Goal: Transaction & Acquisition: Obtain resource

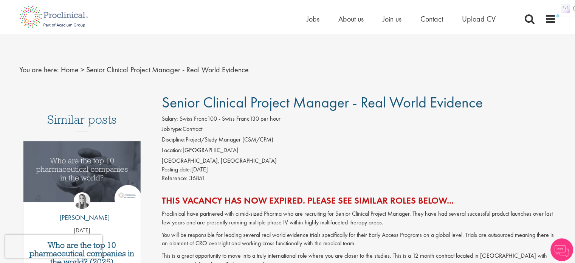
drag, startPoint x: 185, startPoint y: 168, endPoint x: 251, endPoint y: 168, distance: 65.8
click at [251, 168] on div "Posting date: [DATE]" at bounding box center [359, 169] width 394 height 9
click at [65, 67] on link "Home" at bounding box center [70, 70] width 18 height 10
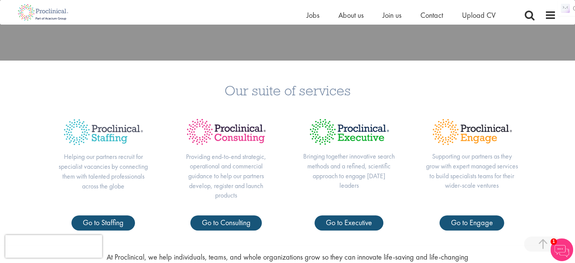
scroll to position [38, 0]
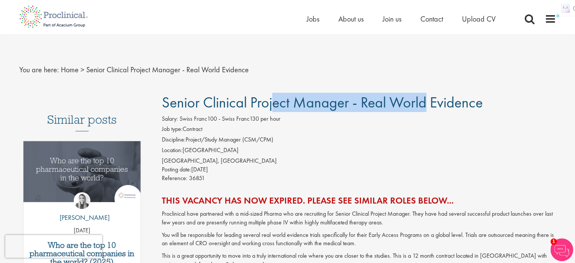
drag, startPoint x: 203, startPoint y: 105, endPoint x: 347, endPoint y: 102, distance: 144.0
click at [347, 102] on span "Senior Clinical Project Manager - Real World Evidence" at bounding box center [322, 102] width 321 height 19
copy span "Clinical Project Manager"
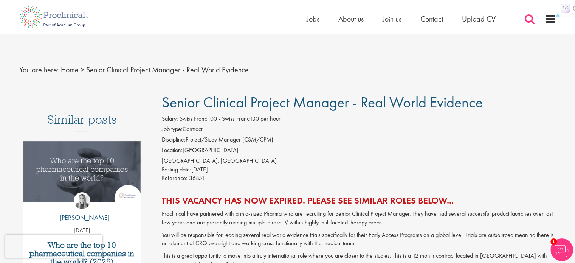
click at [528, 19] on span at bounding box center [529, 18] width 11 height 11
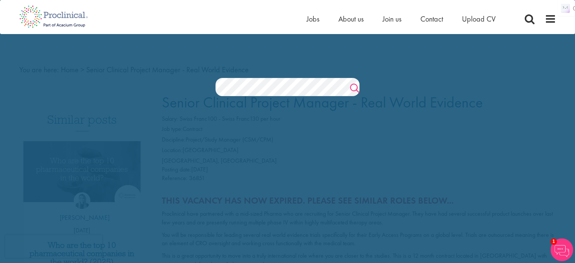
click at [352, 84] on link "Search" at bounding box center [354, 89] width 9 height 15
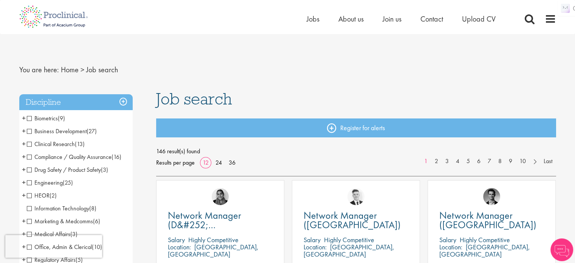
click at [27, 141] on span "Clinical Research" at bounding box center [51, 144] width 48 height 8
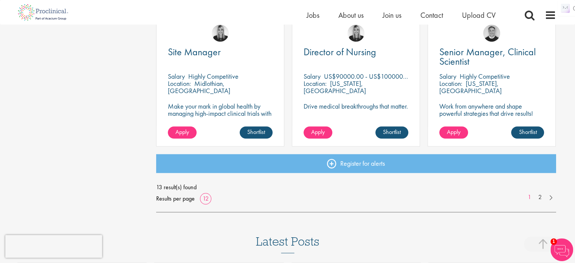
scroll to position [567, 0]
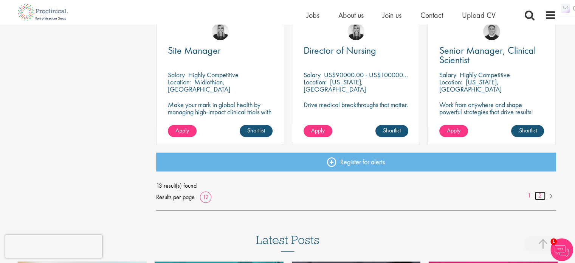
click at [540, 195] on link "2" at bounding box center [540, 195] width 11 height 9
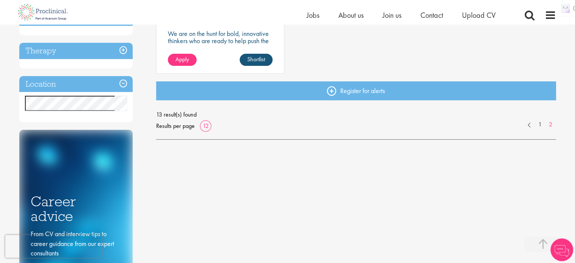
scroll to position [227, 0]
click at [538, 124] on link "1" at bounding box center [540, 124] width 11 height 9
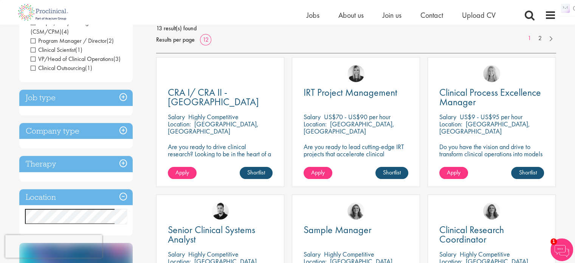
click at [351, 146] on p "Are you ready to lead cutting-edge IRT projects that accelerate clinical breakt…" at bounding box center [356, 154] width 105 height 22
click at [324, 169] on span "Apply" at bounding box center [318, 172] width 14 height 8
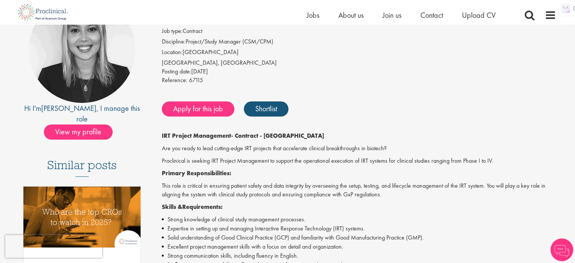
scroll to position [113, 0]
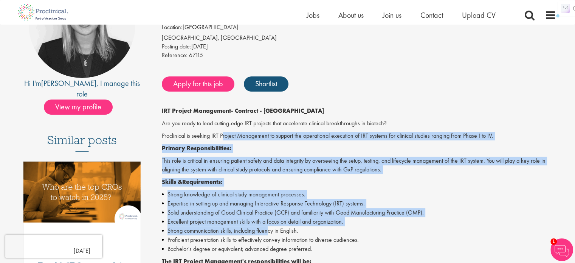
drag, startPoint x: 222, startPoint y: 138, endPoint x: 267, endPoint y: 234, distance: 106.4
click at [267, 234] on div "IRT Project Management - Contract - Cambridge MA Are you ready to lead cutting-…" at bounding box center [359, 262] width 394 height 310
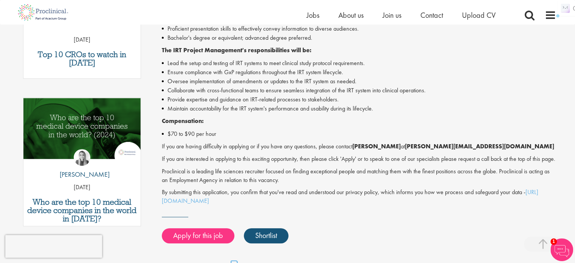
scroll to position [340, 0]
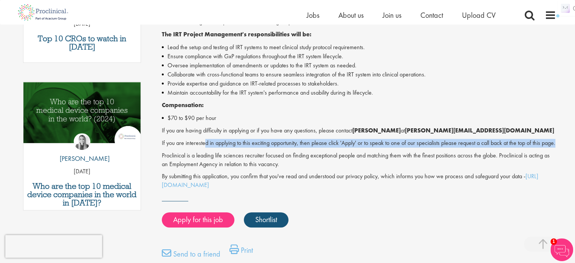
drag, startPoint x: 206, startPoint y: 143, endPoint x: 504, endPoint y: 150, distance: 298.0
click at [504, 147] on p "If you are interested in applying to this exciting opportunity, then please cli…" at bounding box center [359, 143] width 394 height 9
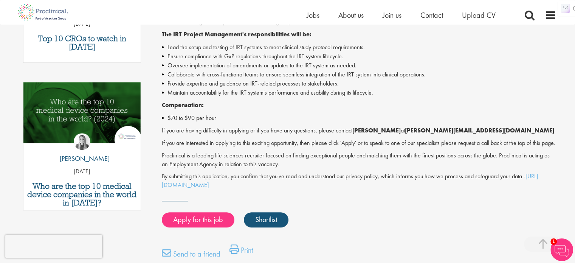
click at [338, 167] on p "Proclinical is a leading life sciences recruiter focused on finding exceptional…" at bounding box center [359, 159] width 394 height 17
drag, startPoint x: 170, startPoint y: 131, endPoint x: 251, endPoint y: 131, distance: 80.9
click at [251, 131] on p "If you are having difficulty in applying or if you have any questions, please c…" at bounding box center [359, 130] width 394 height 9
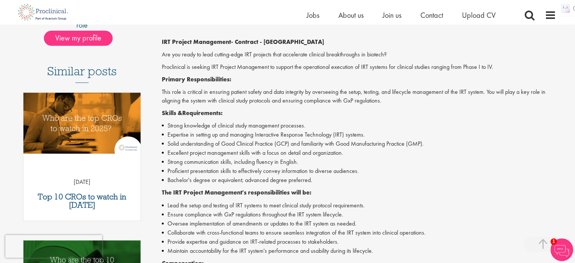
scroll to position [189, 0]
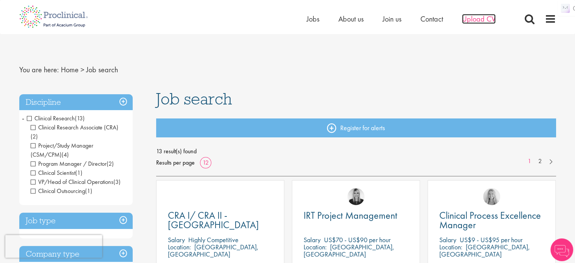
click at [479, 19] on span "Upload CV" at bounding box center [479, 19] width 34 height 10
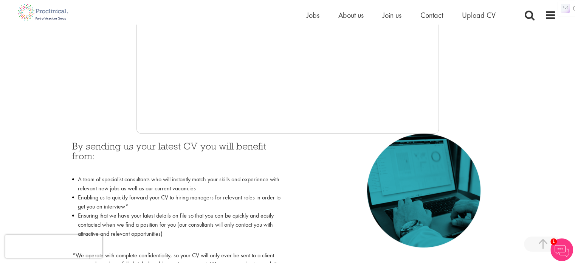
scroll to position [113, 0]
